Goal: Information Seeking & Learning: Compare options

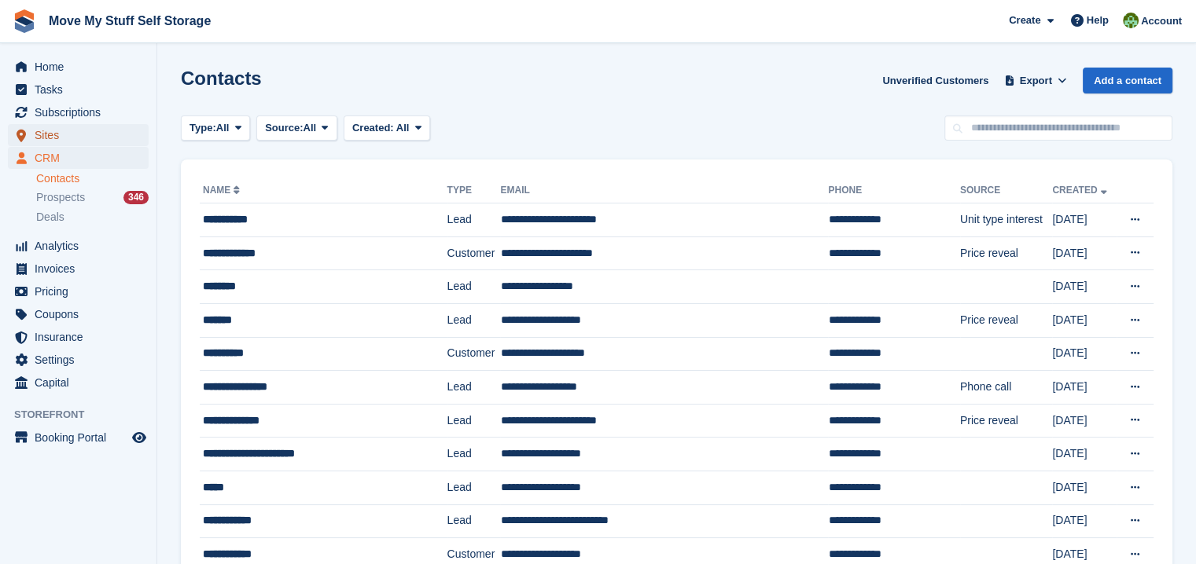
click at [38, 133] on span "Sites" at bounding box center [82, 135] width 94 height 22
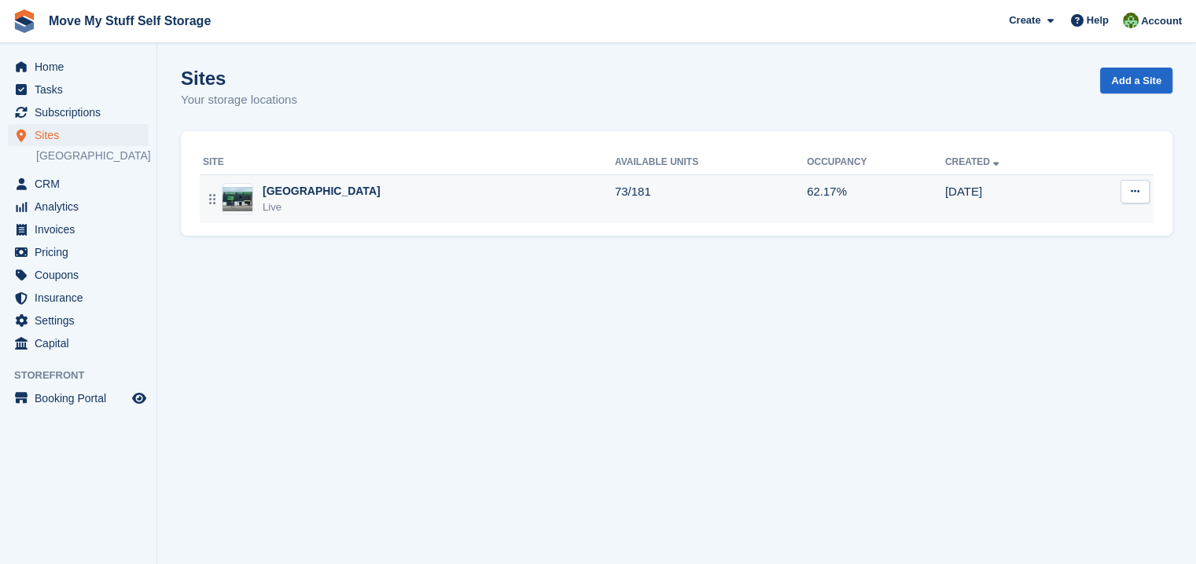
click at [299, 193] on div "[GEOGRAPHIC_DATA]" at bounding box center [322, 191] width 118 height 17
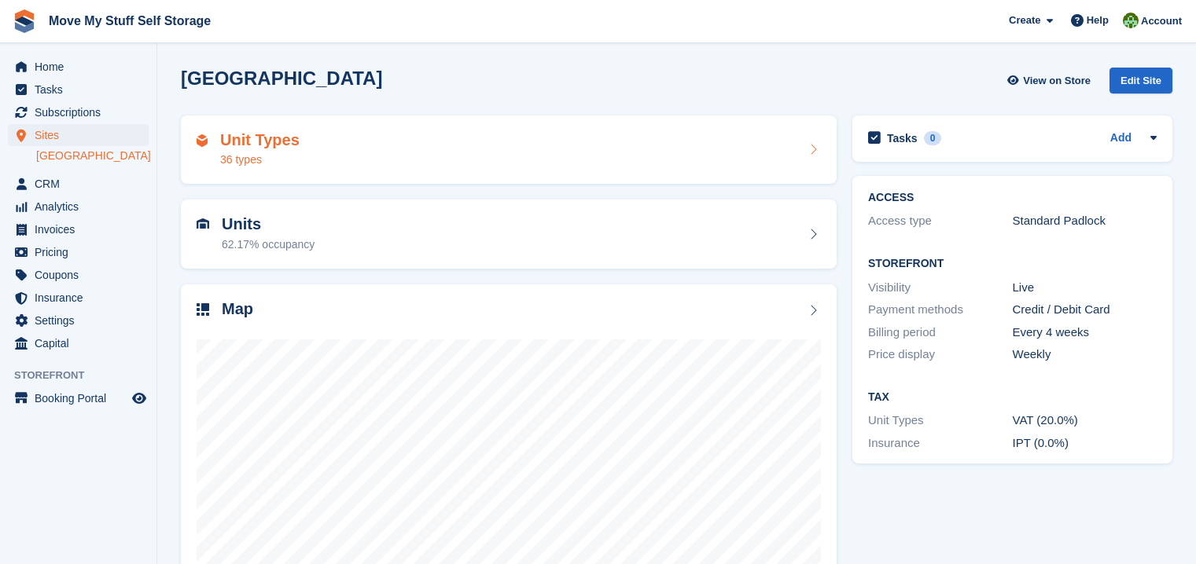
click at [292, 165] on div "Unit Types 36 types" at bounding box center [509, 150] width 624 height 38
click at [275, 144] on h2 "Unit Types" at bounding box center [259, 140] width 79 height 18
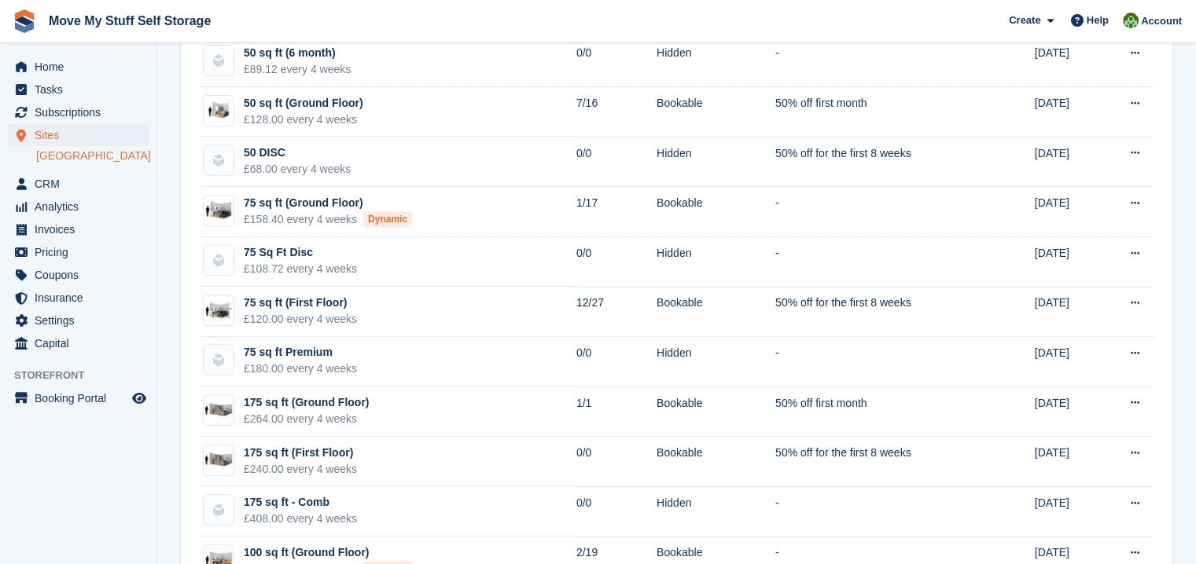
scroll to position [626, 0]
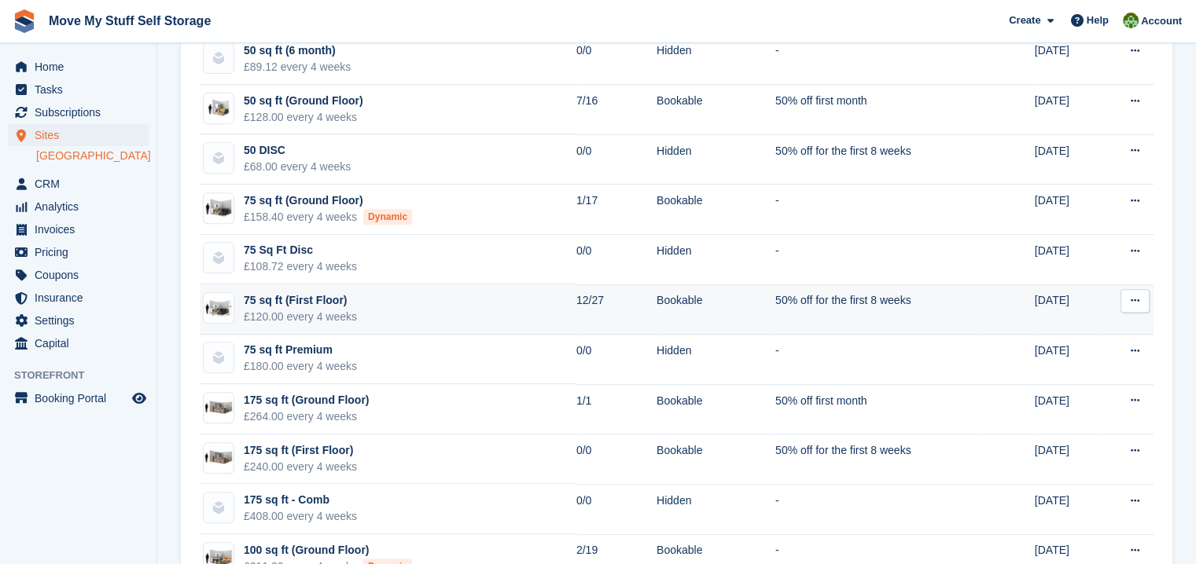
click at [308, 298] on div "75 sq ft (First Floor)" at bounding box center [300, 300] width 113 height 17
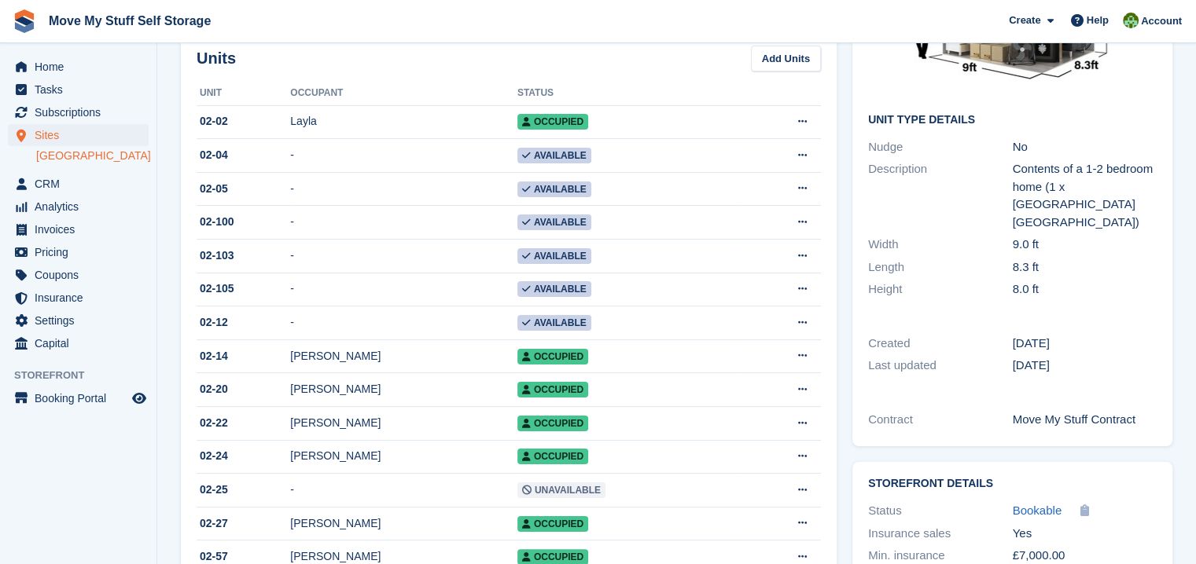
scroll to position [248, 0]
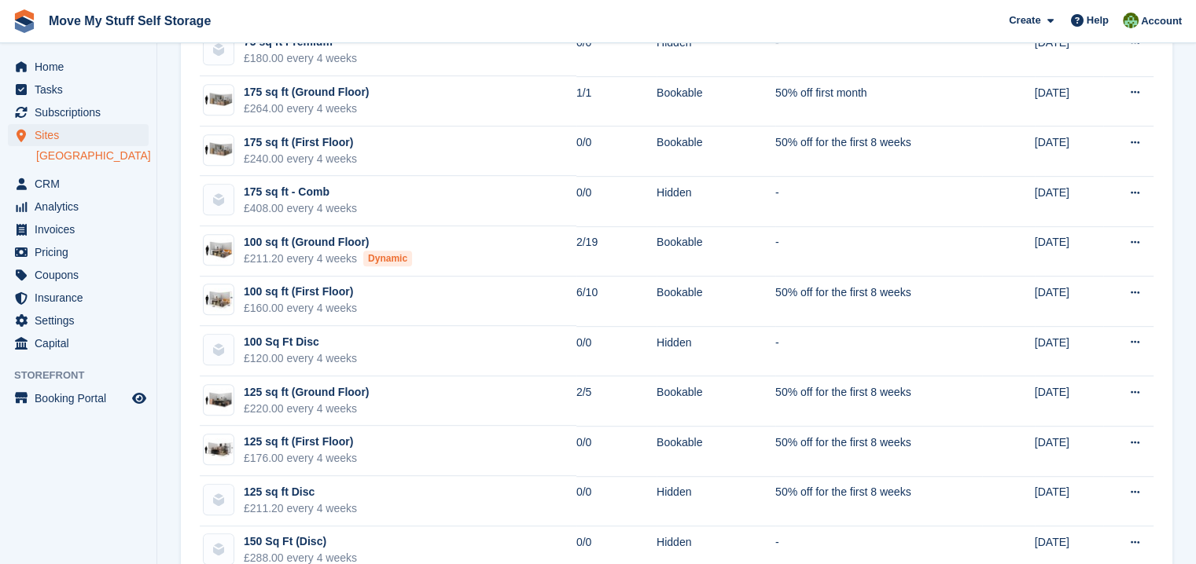
scroll to position [937, 0]
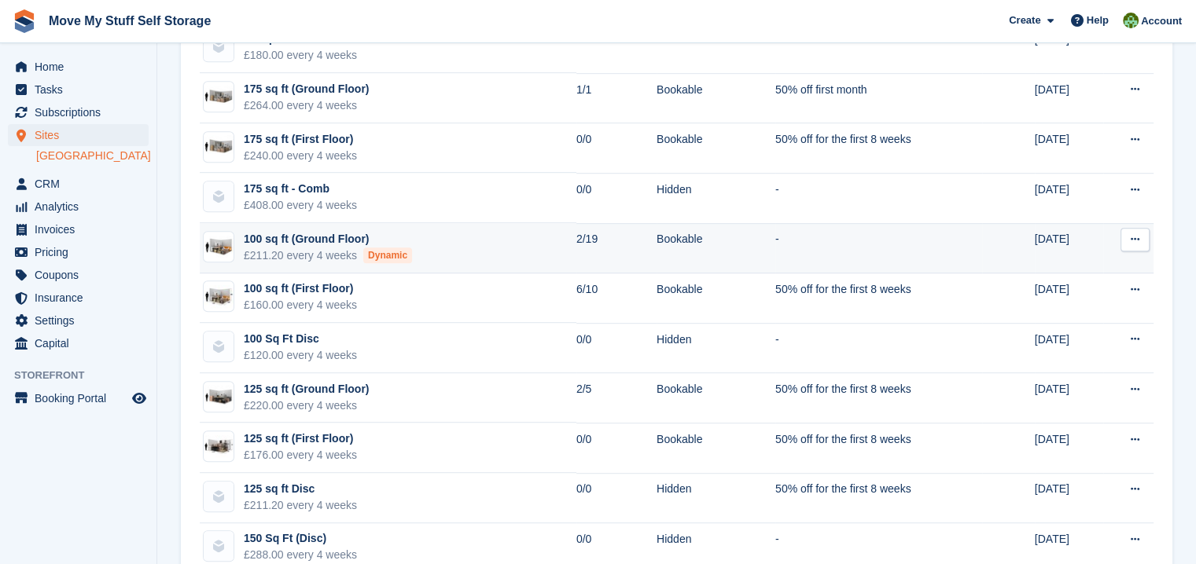
click at [296, 239] on div "100 sq ft (Ground Floor)" at bounding box center [328, 239] width 168 height 17
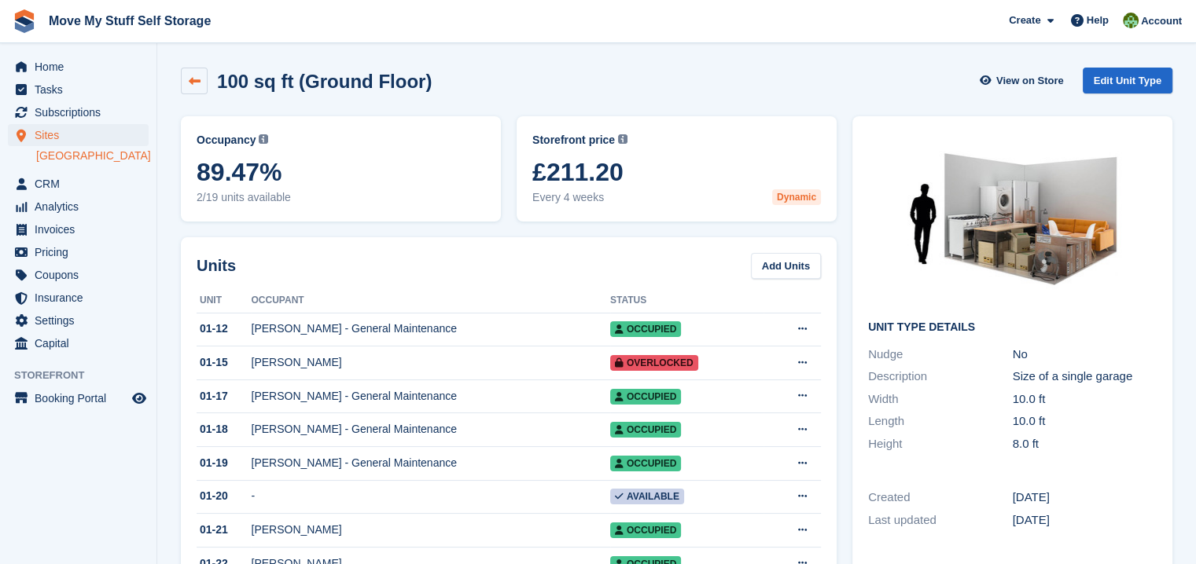
click at [195, 86] on link at bounding box center [194, 81] width 27 height 27
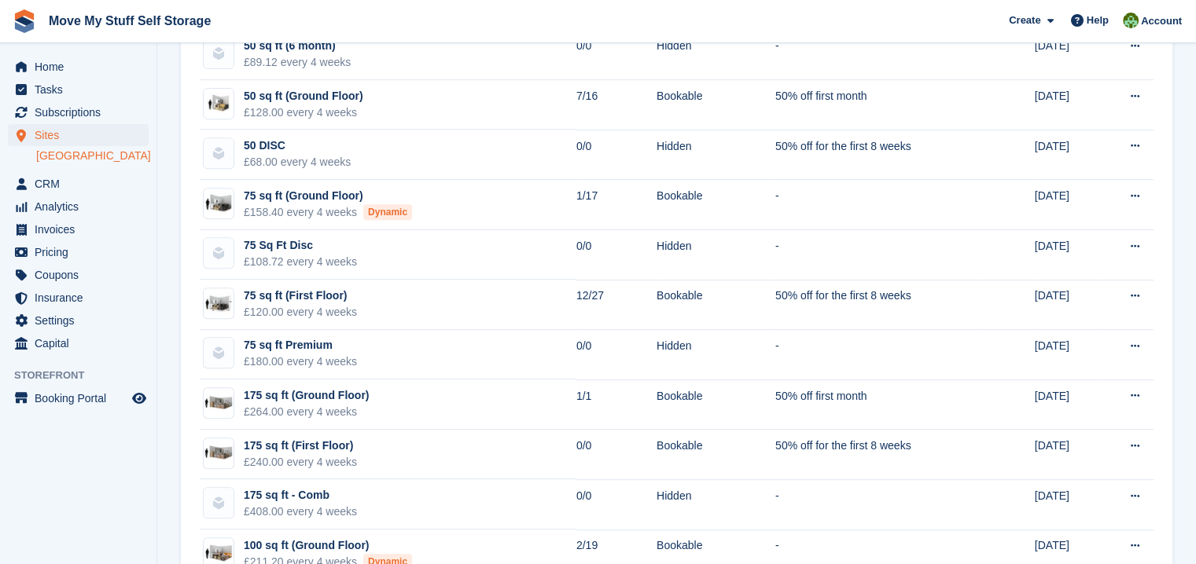
scroll to position [614, 0]
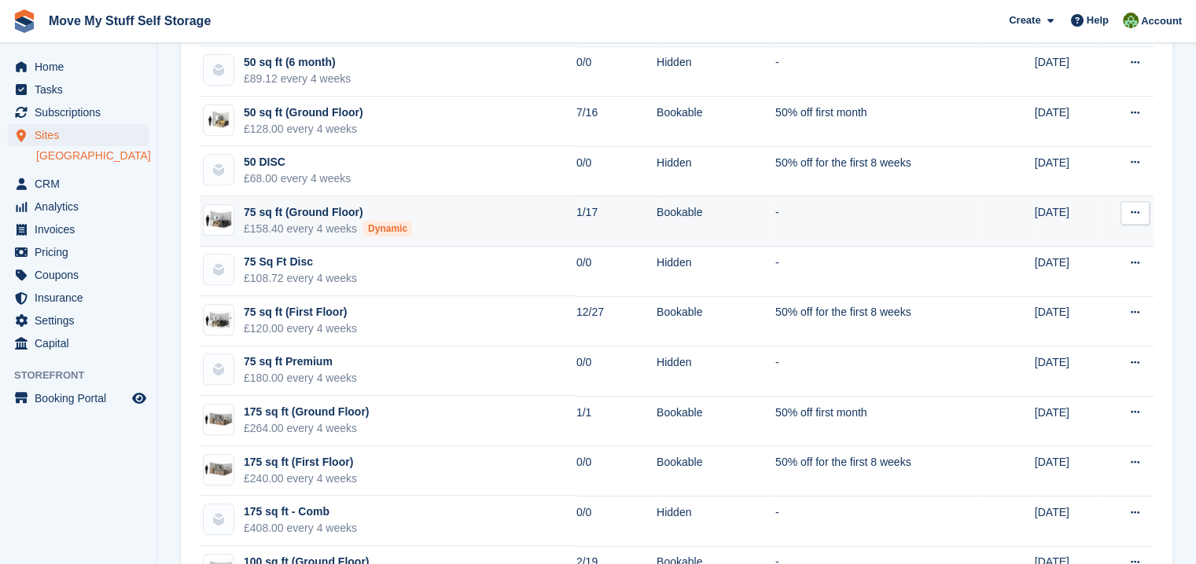
click at [314, 209] on div "75 sq ft (Ground Floor)" at bounding box center [328, 212] width 168 height 17
